Goal: Complete application form: Complete application form

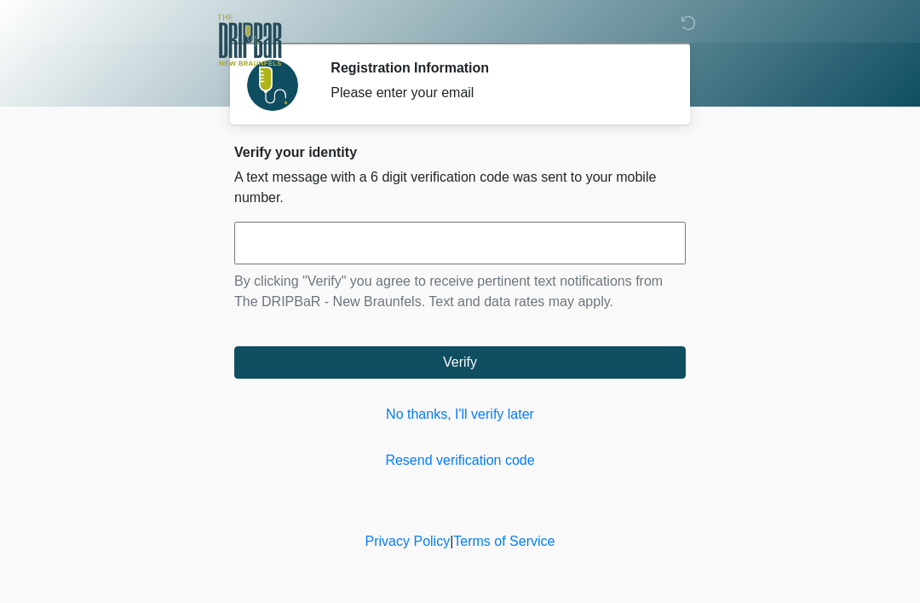
click at [504, 408] on link "No thanks, I'll verify later" at bounding box center [460, 414] width 452 height 20
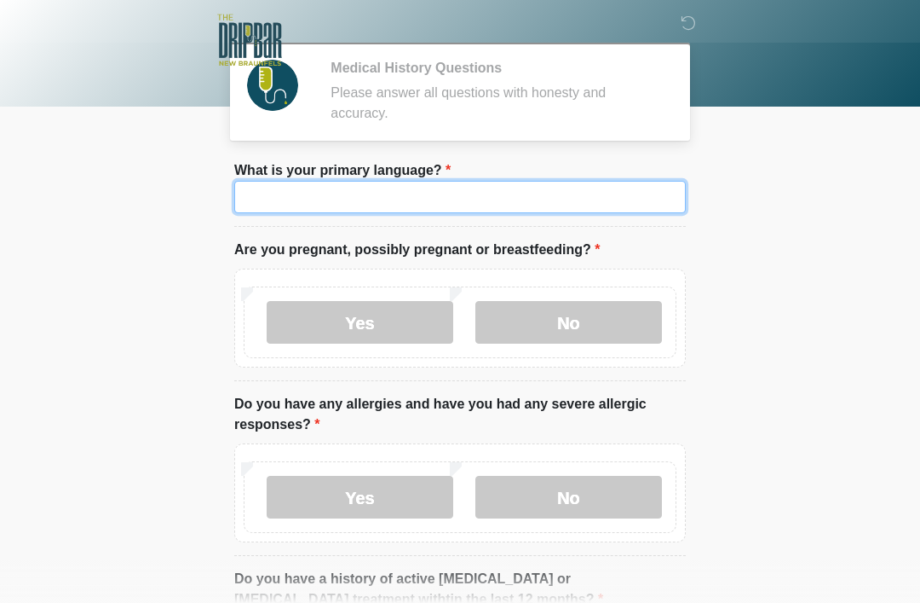
click at [499, 193] on input "What is your primary language?" at bounding box center [460, 197] width 452 height 32
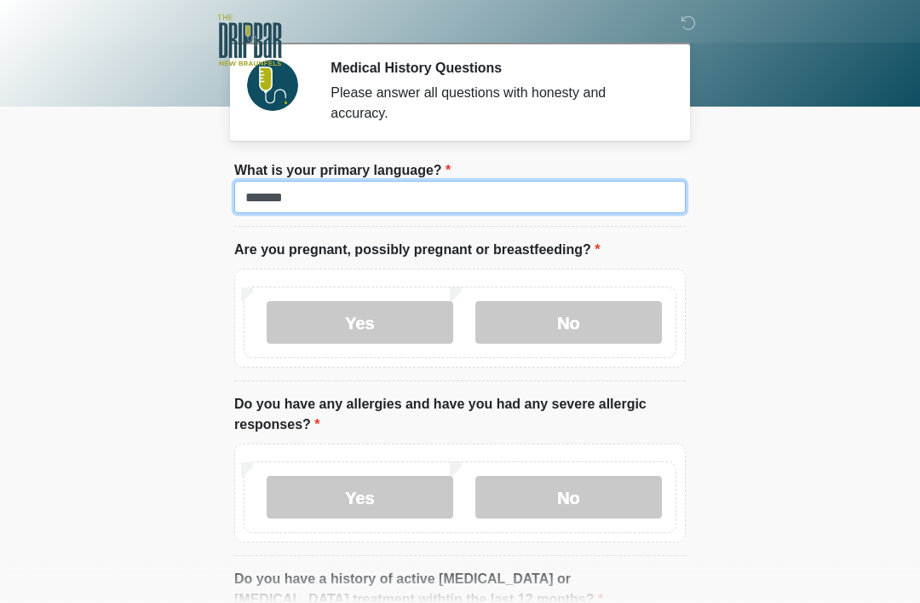
type input "*******"
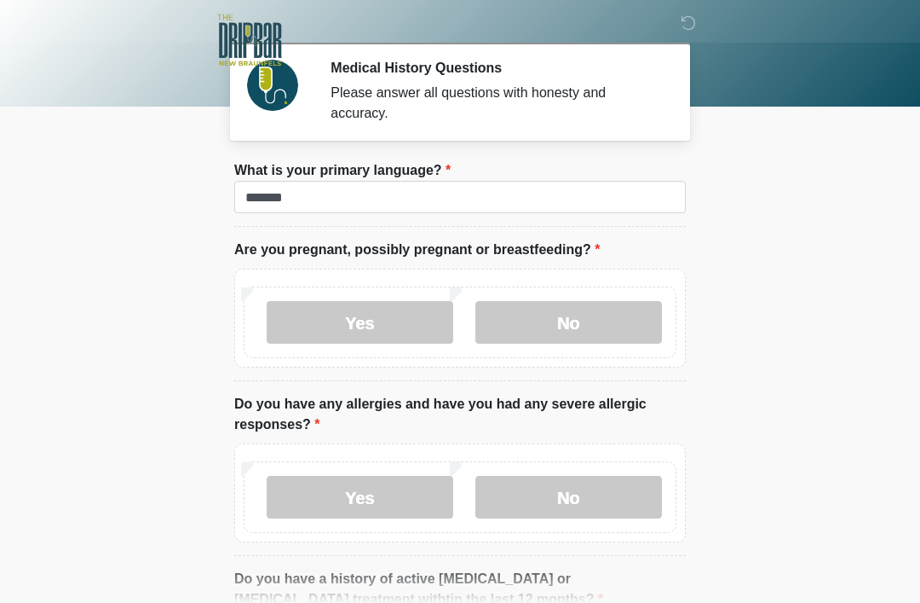
click at [612, 321] on label "No" at bounding box center [569, 322] width 187 height 43
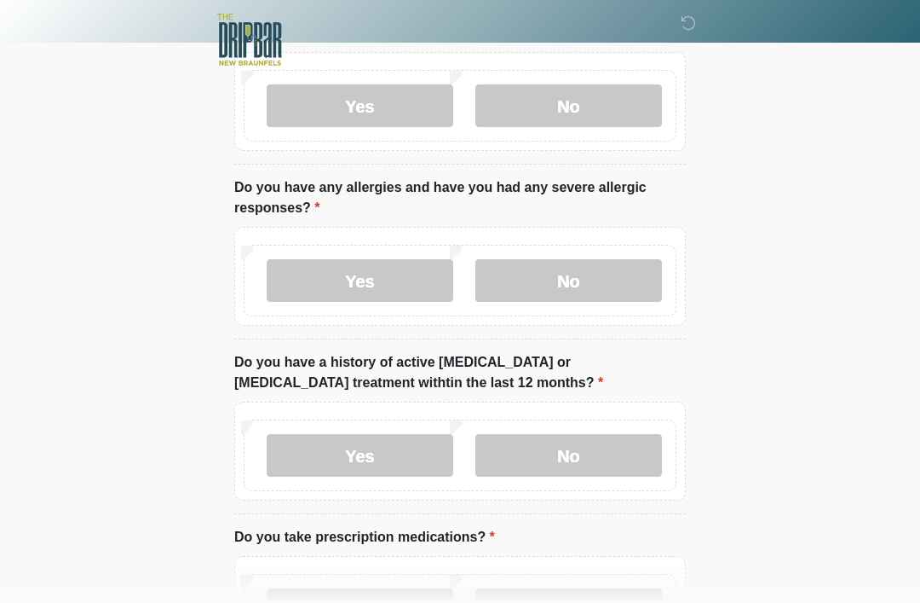
scroll to position [215, 0]
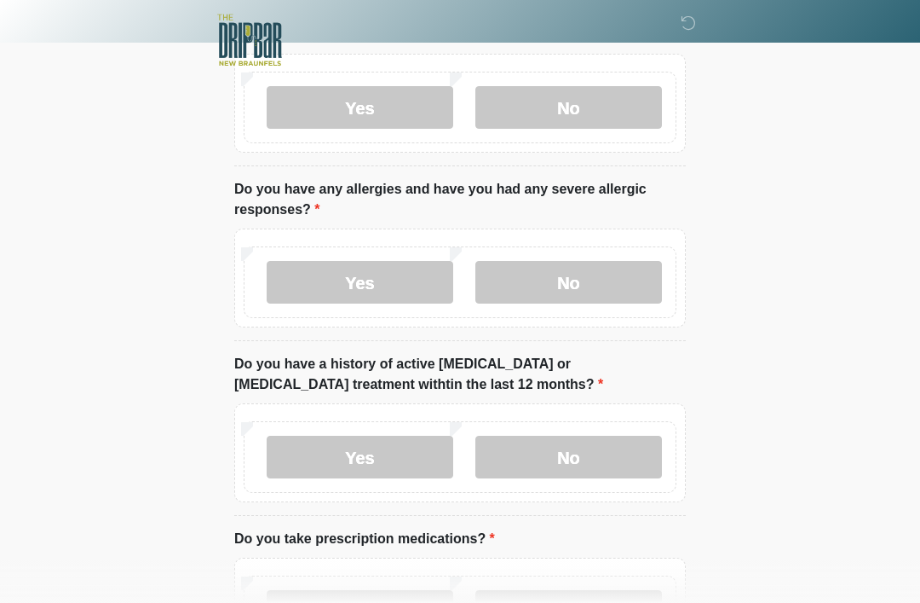
click at [550, 291] on label "No" at bounding box center [569, 282] width 187 height 43
click at [383, 298] on label "Yes" at bounding box center [360, 282] width 187 height 43
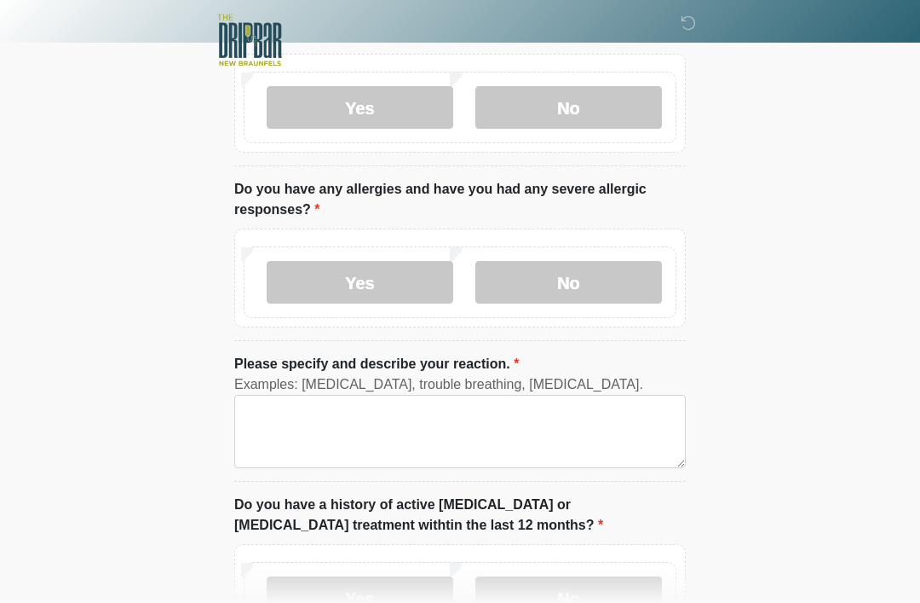
click at [432, 366] on label "Please specify and describe your reaction." at bounding box center [376, 364] width 285 height 20
click at [432, 395] on textarea "Please specify and describe your reaction." at bounding box center [460, 431] width 452 height 73
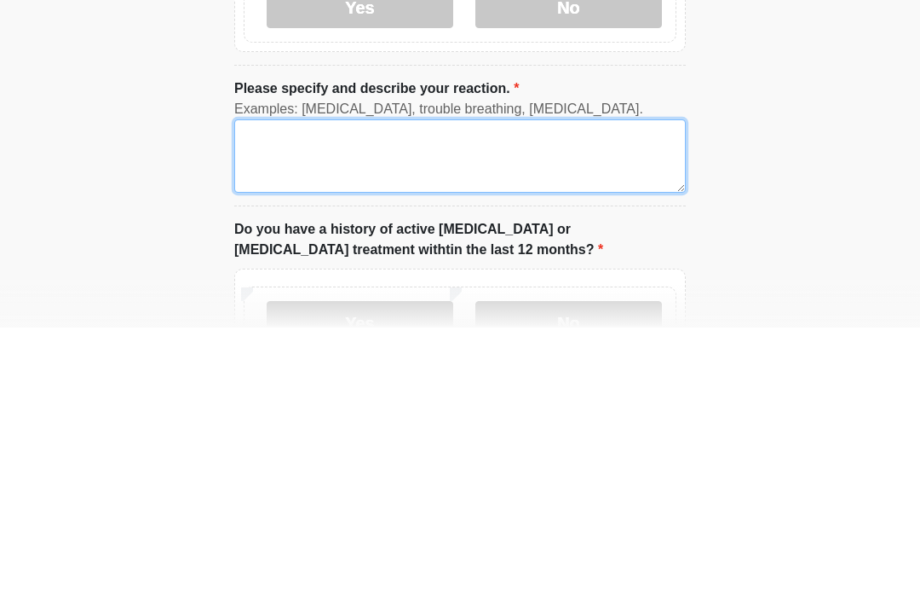
type textarea "*"
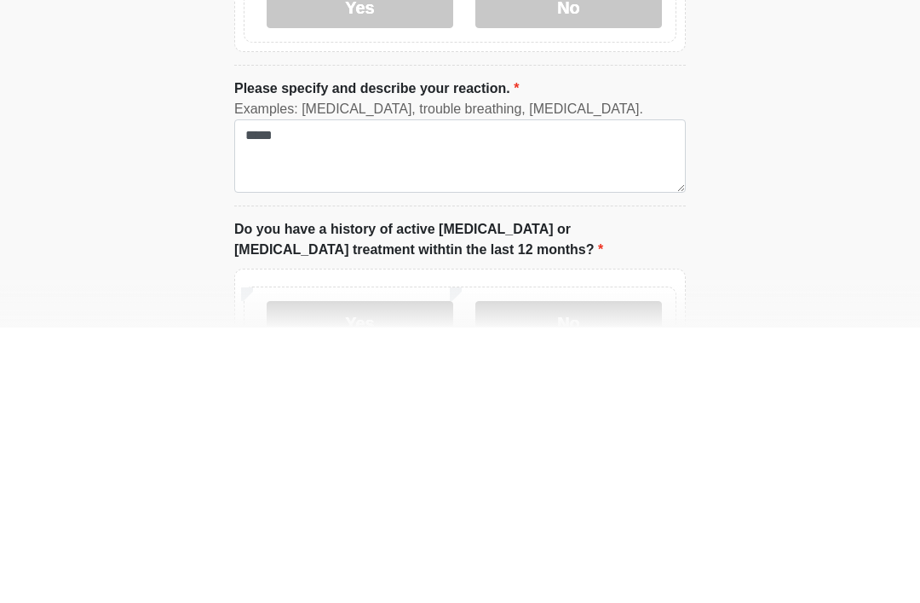
scroll to position [490, 0]
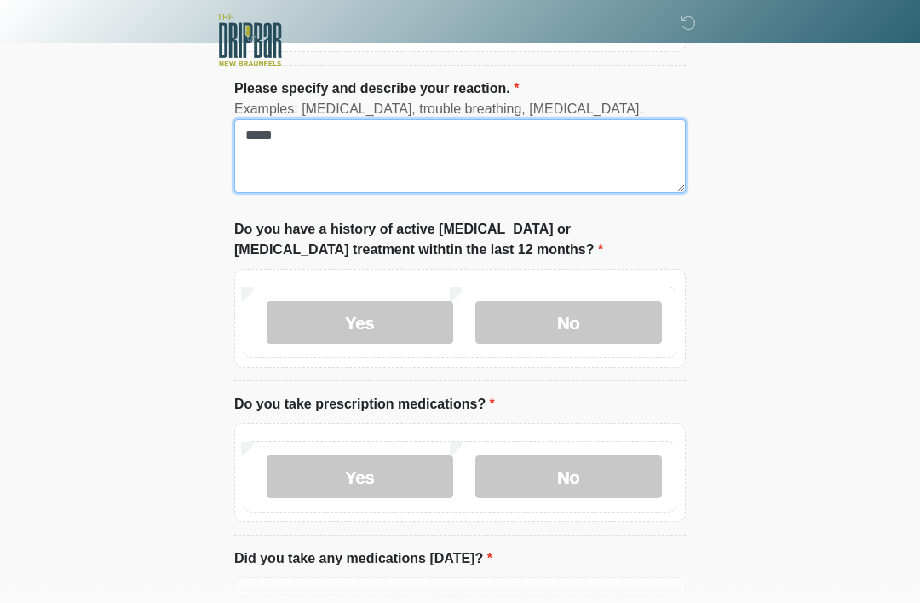
type textarea "*****"
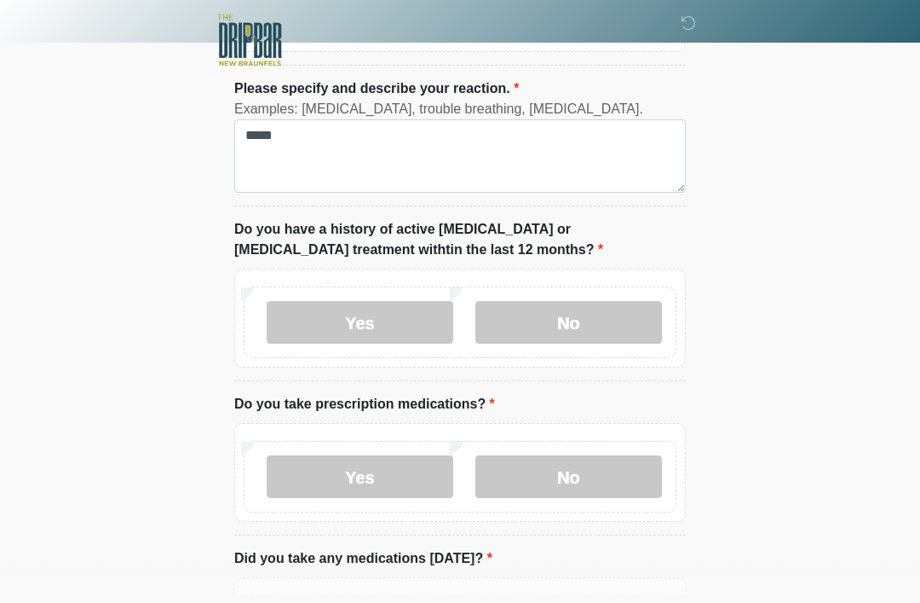
click at [551, 340] on label "No" at bounding box center [569, 322] width 187 height 43
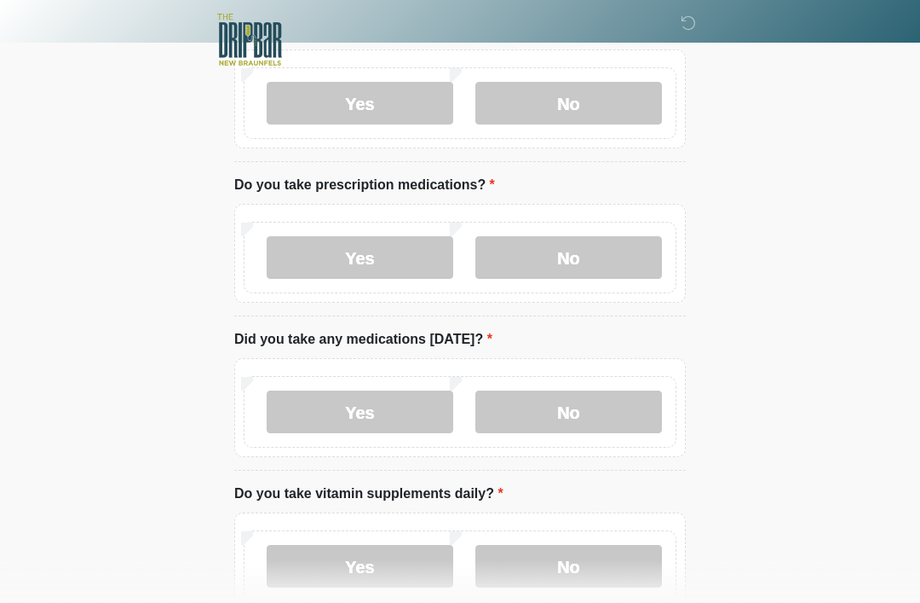
scroll to position [713, 0]
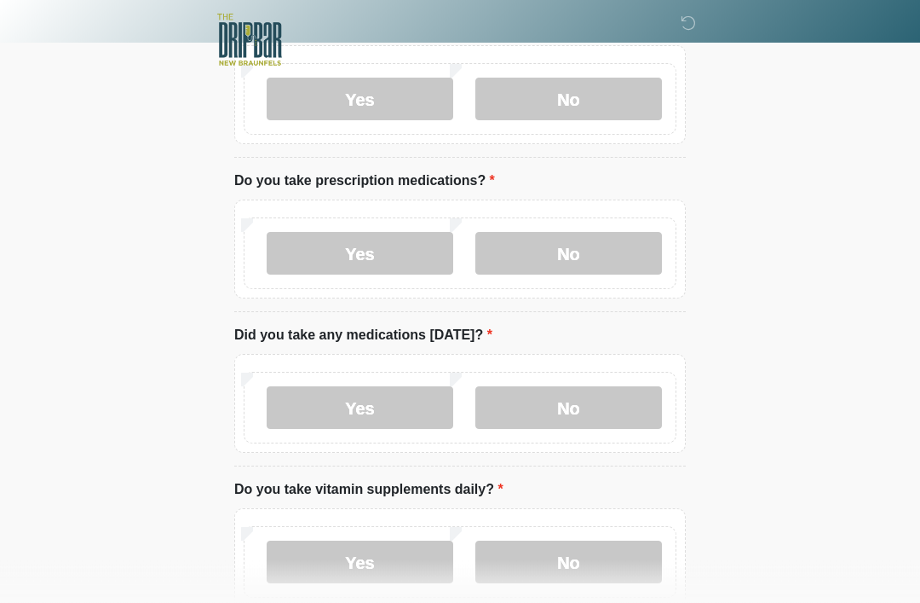
click at [569, 271] on label "No" at bounding box center [569, 254] width 187 height 43
click at [412, 256] on label "Yes" at bounding box center [360, 253] width 187 height 43
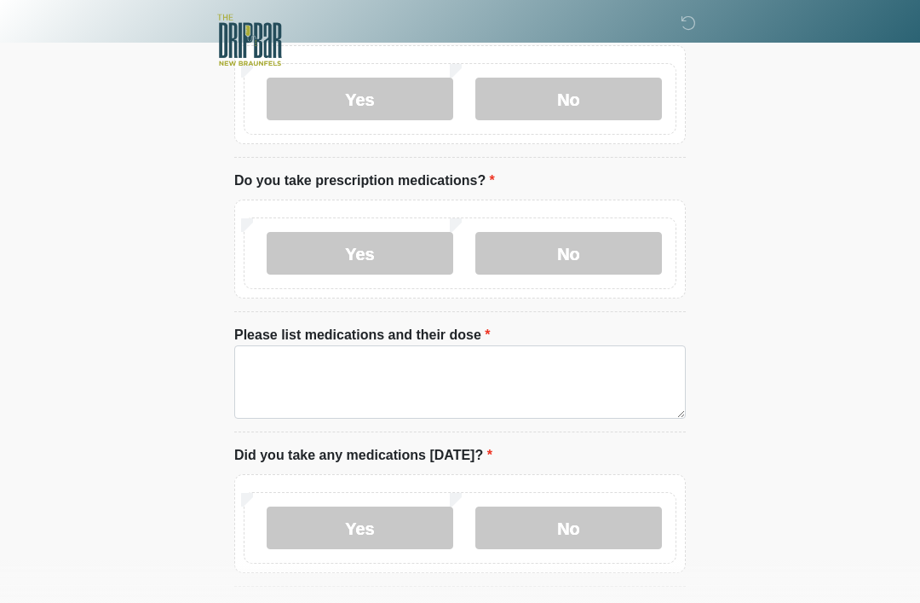
click at [576, 240] on label "No" at bounding box center [569, 253] width 187 height 43
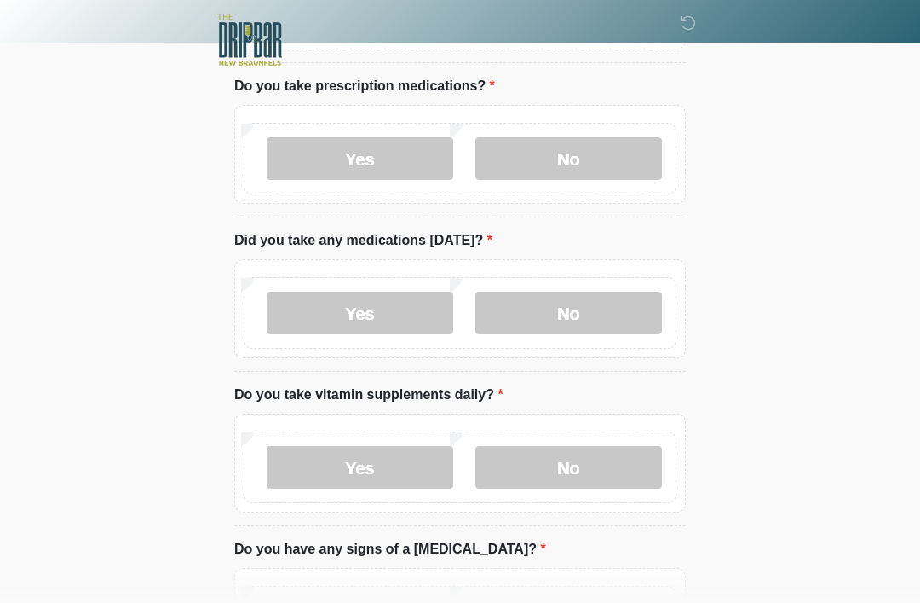
click at [620, 323] on label "No" at bounding box center [569, 313] width 187 height 43
click at [418, 318] on label "Yes" at bounding box center [360, 312] width 187 height 43
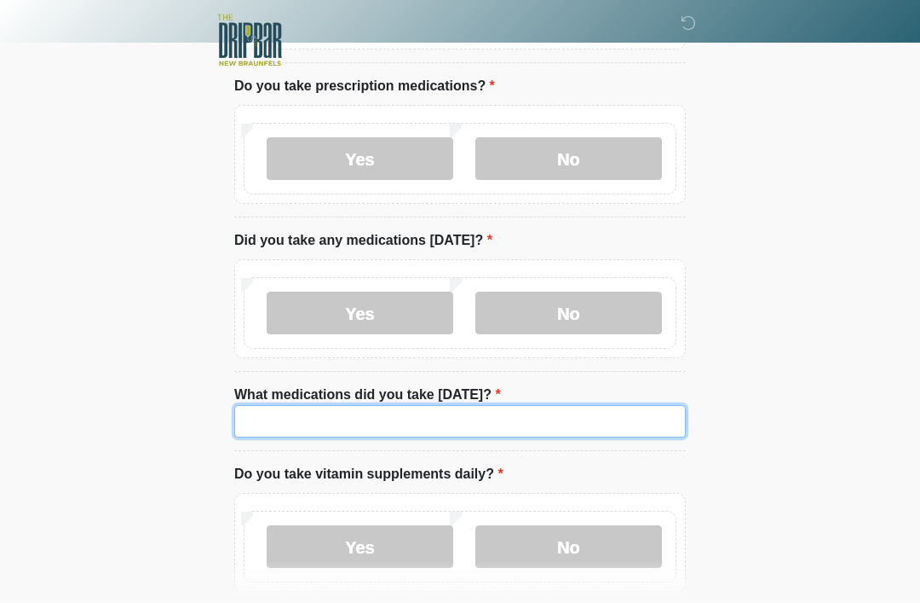
click at [532, 421] on input "What medications did you take today?" at bounding box center [460, 421] width 452 height 32
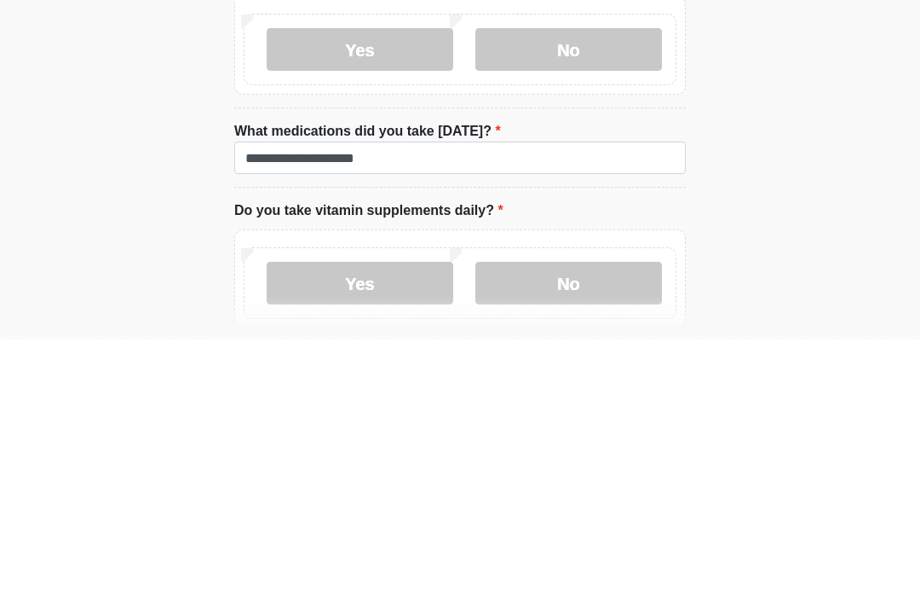
scroll to position [1071, 0]
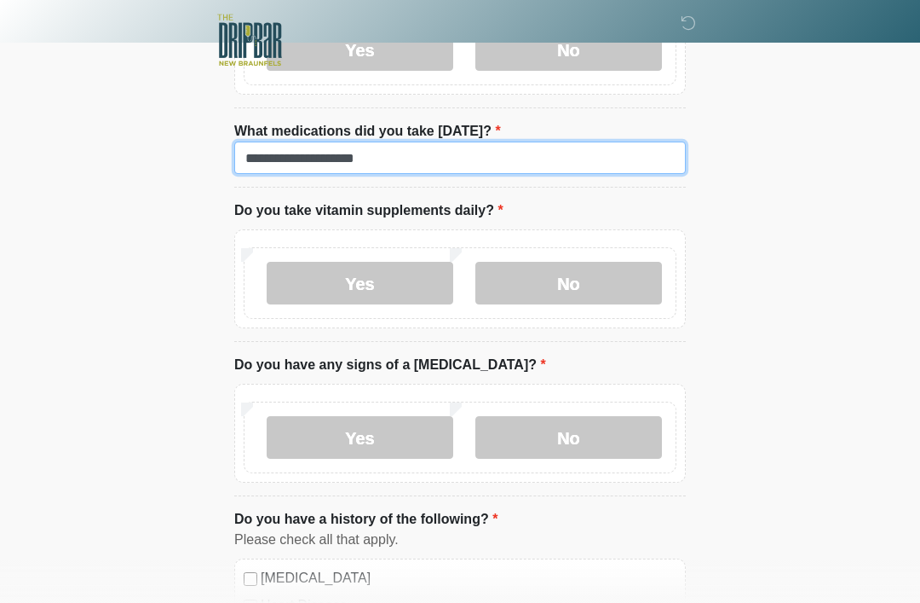
click at [482, 170] on input "**********" at bounding box center [460, 157] width 452 height 32
type input "**********"
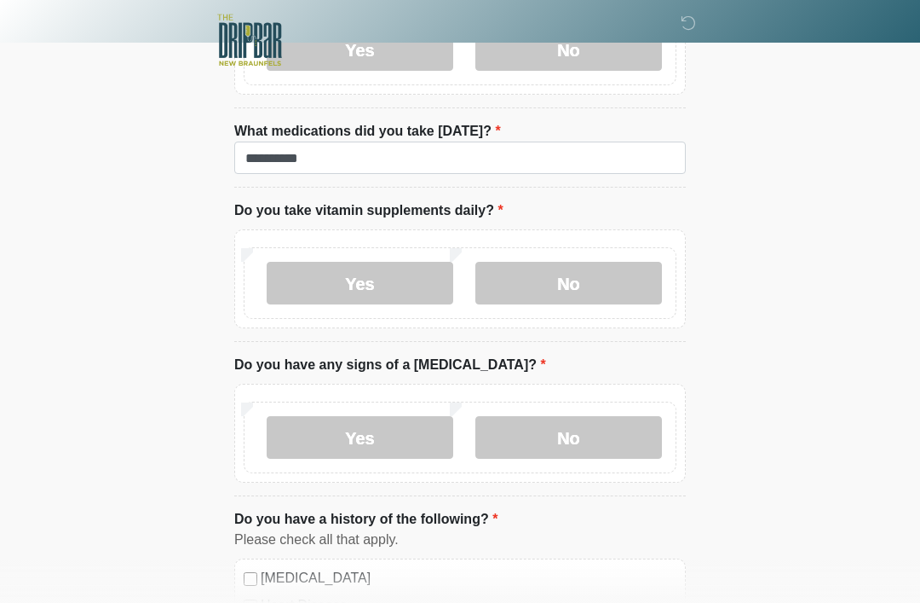
click at [401, 280] on label "Yes" at bounding box center [360, 283] width 187 height 43
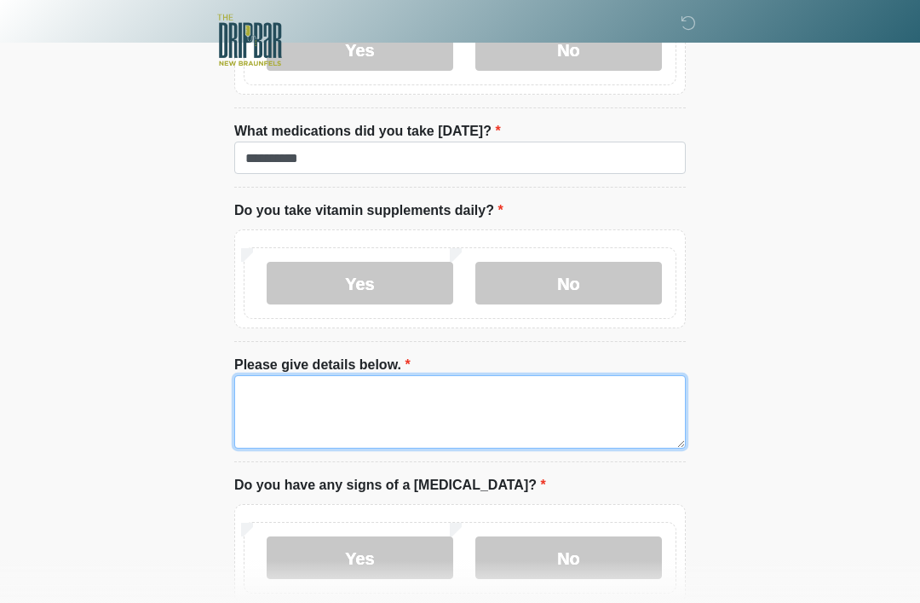
click at [493, 403] on textarea "Please give details below." at bounding box center [460, 411] width 452 height 73
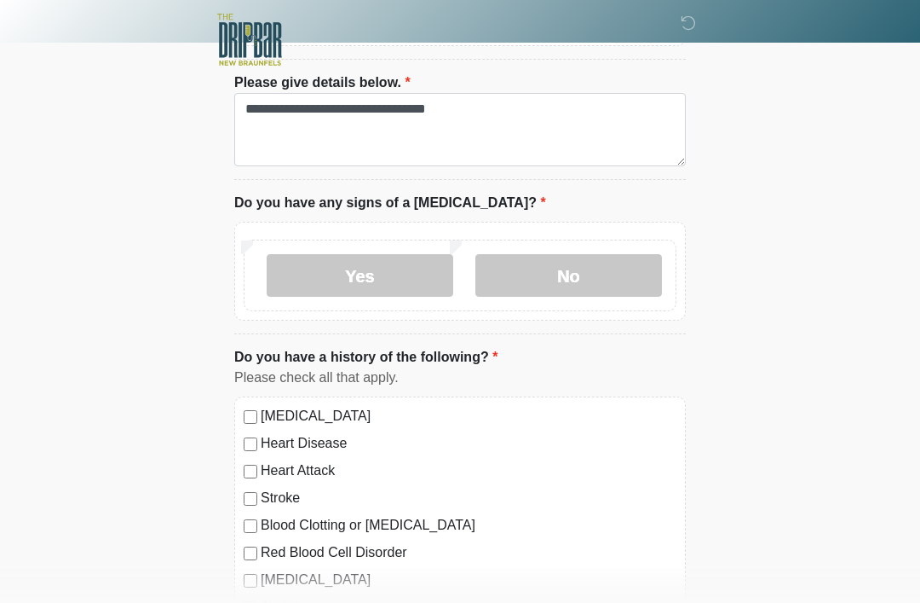
scroll to position [1351, 0]
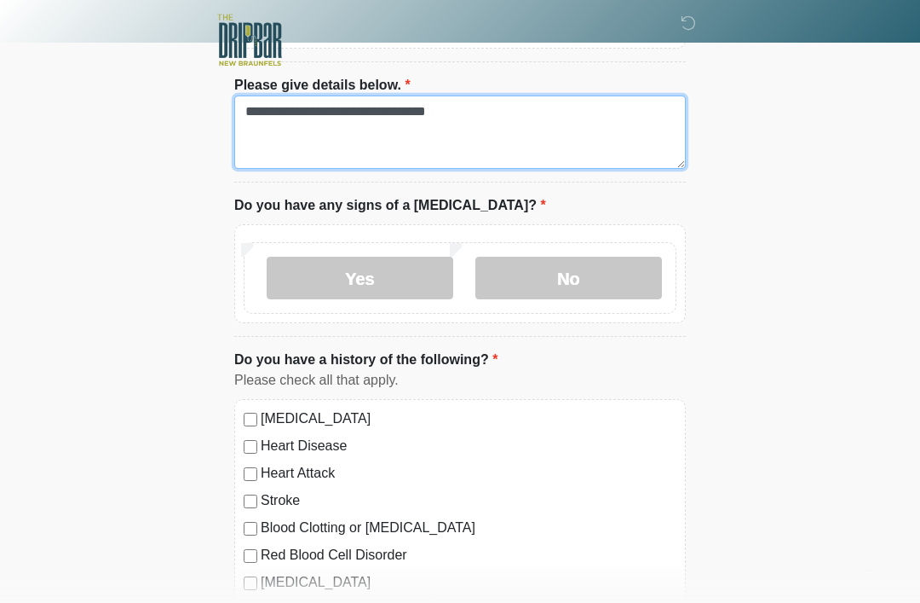
type textarea "**********"
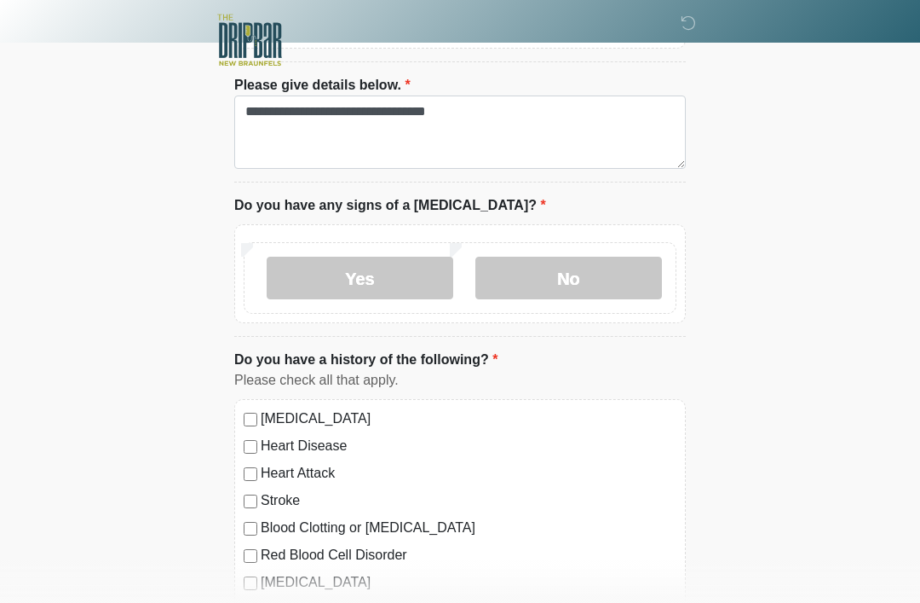
click at [601, 284] on label "No" at bounding box center [569, 278] width 187 height 43
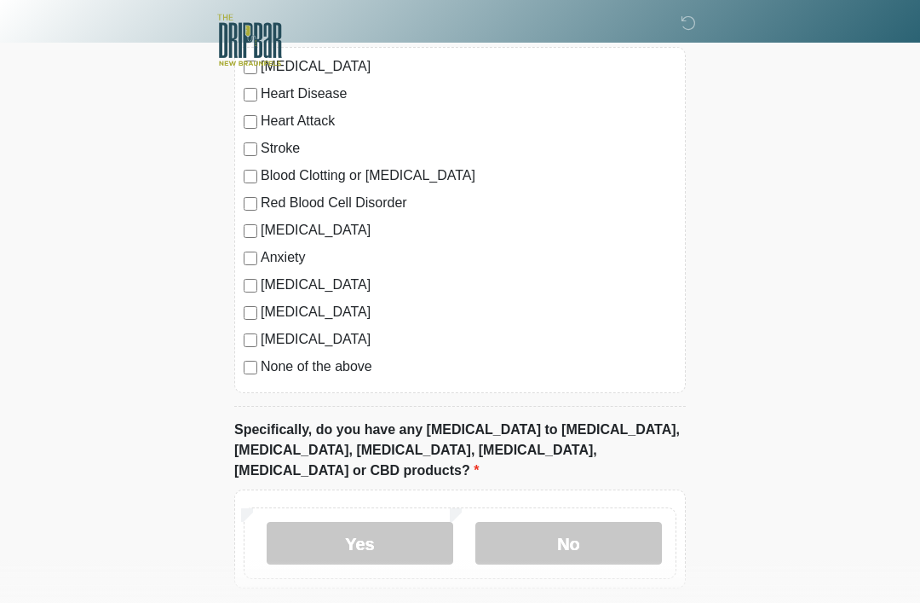
scroll to position [1760, 0]
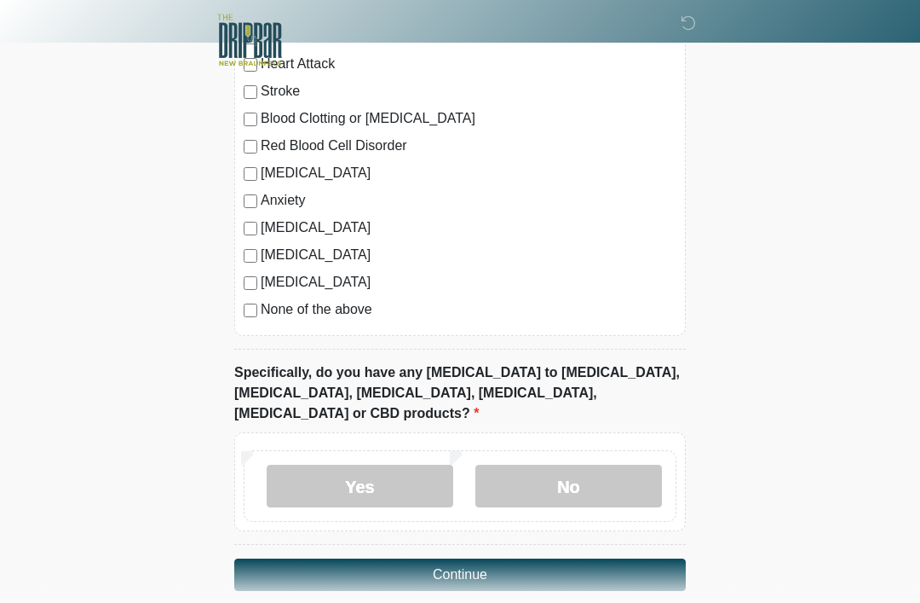
click at [406, 464] on label "Yes" at bounding box center [360, 485] width 187 height 43
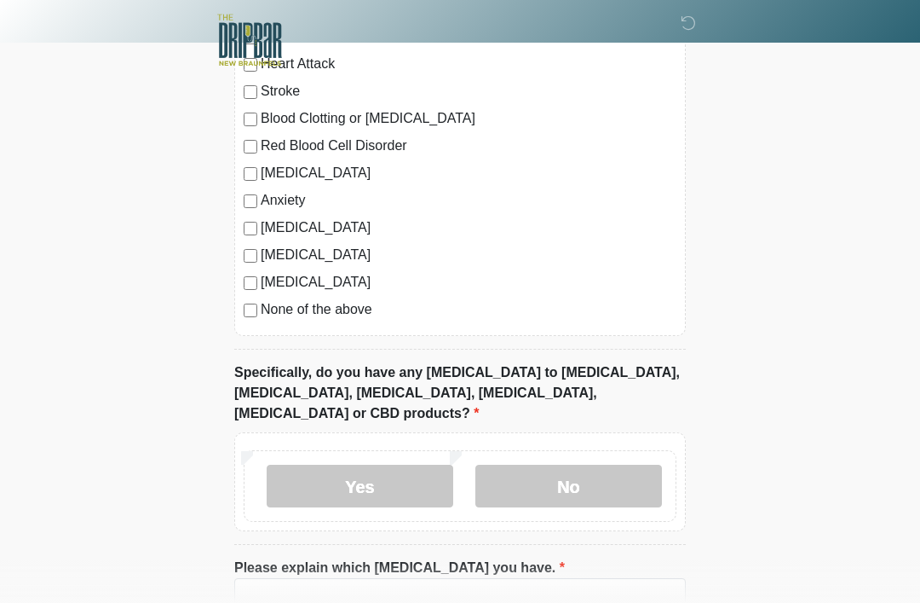
click at [535, 464] on label "No" at bounding box center [569, 485] width 187 height 43
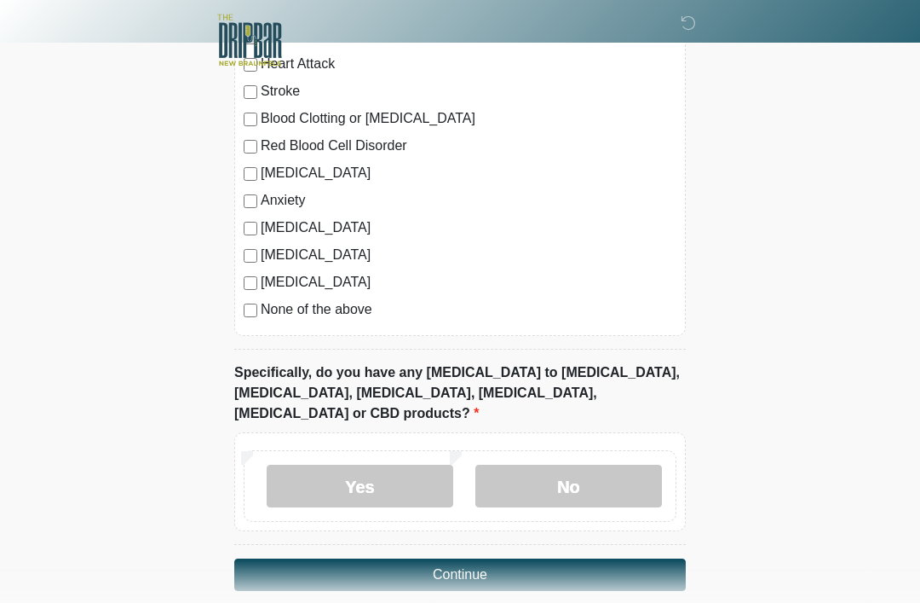
click at [447, 558] on button "Continue" at bounding box center [460, 574] width 452 height 32
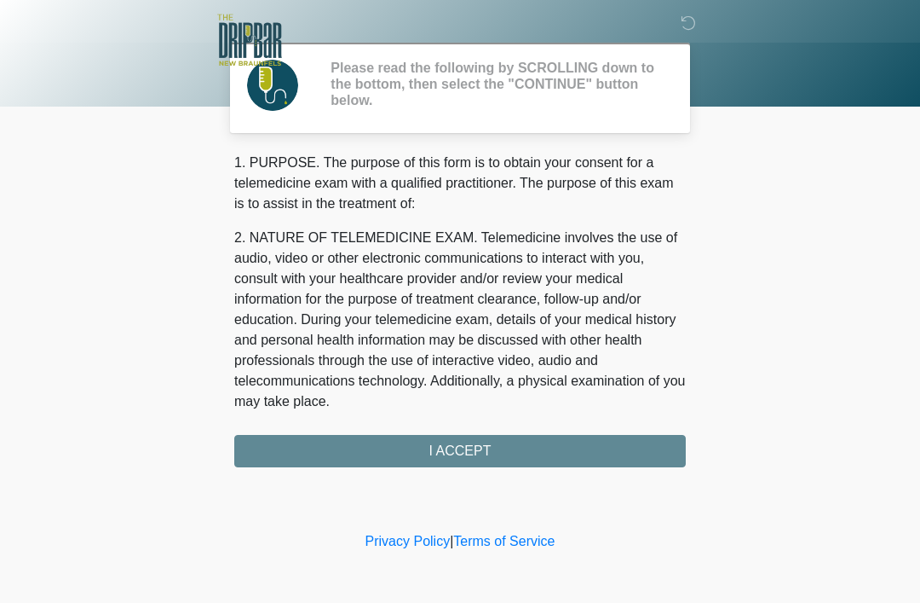
scroll to position [0, 0]
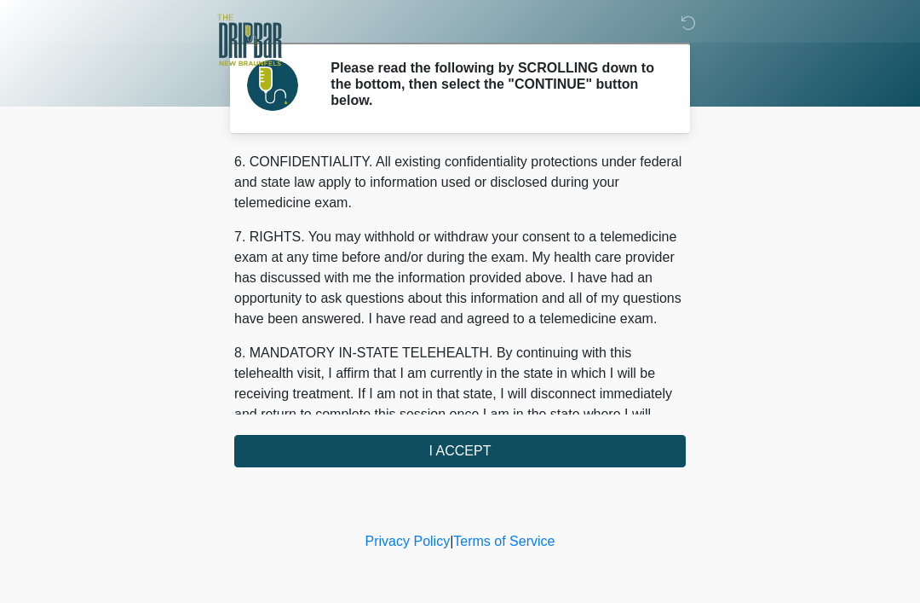
click at [427, 447] on button "I ACCEPT" at bounding box center [460, 451] width 452 height 32
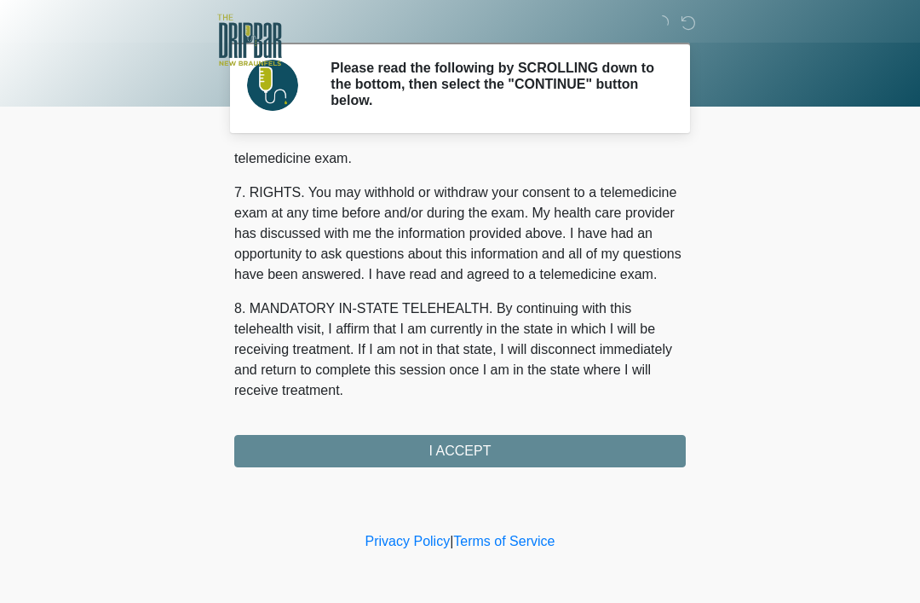
scroll to position [750, 0]
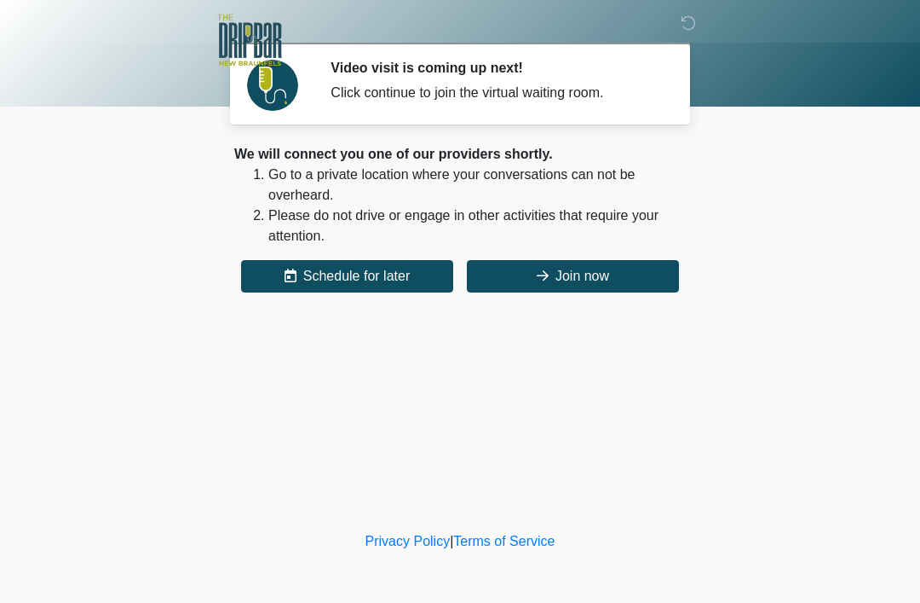
click at [613, 269] on button "Join now" at bounding box center [573, 276] width 212 height 32
